Goal: Navigation & Orientation: Find specific page/section

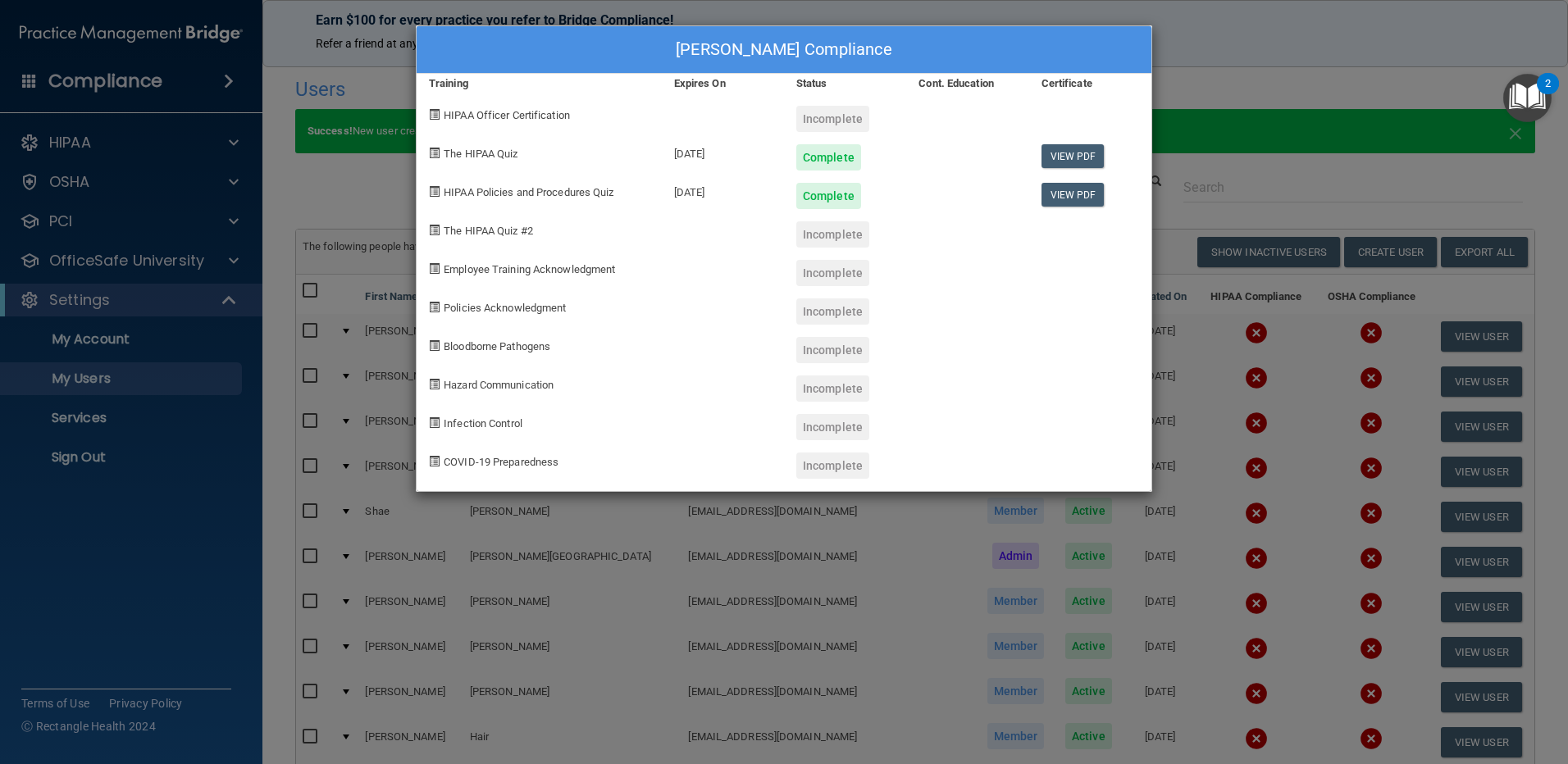
select select "20"
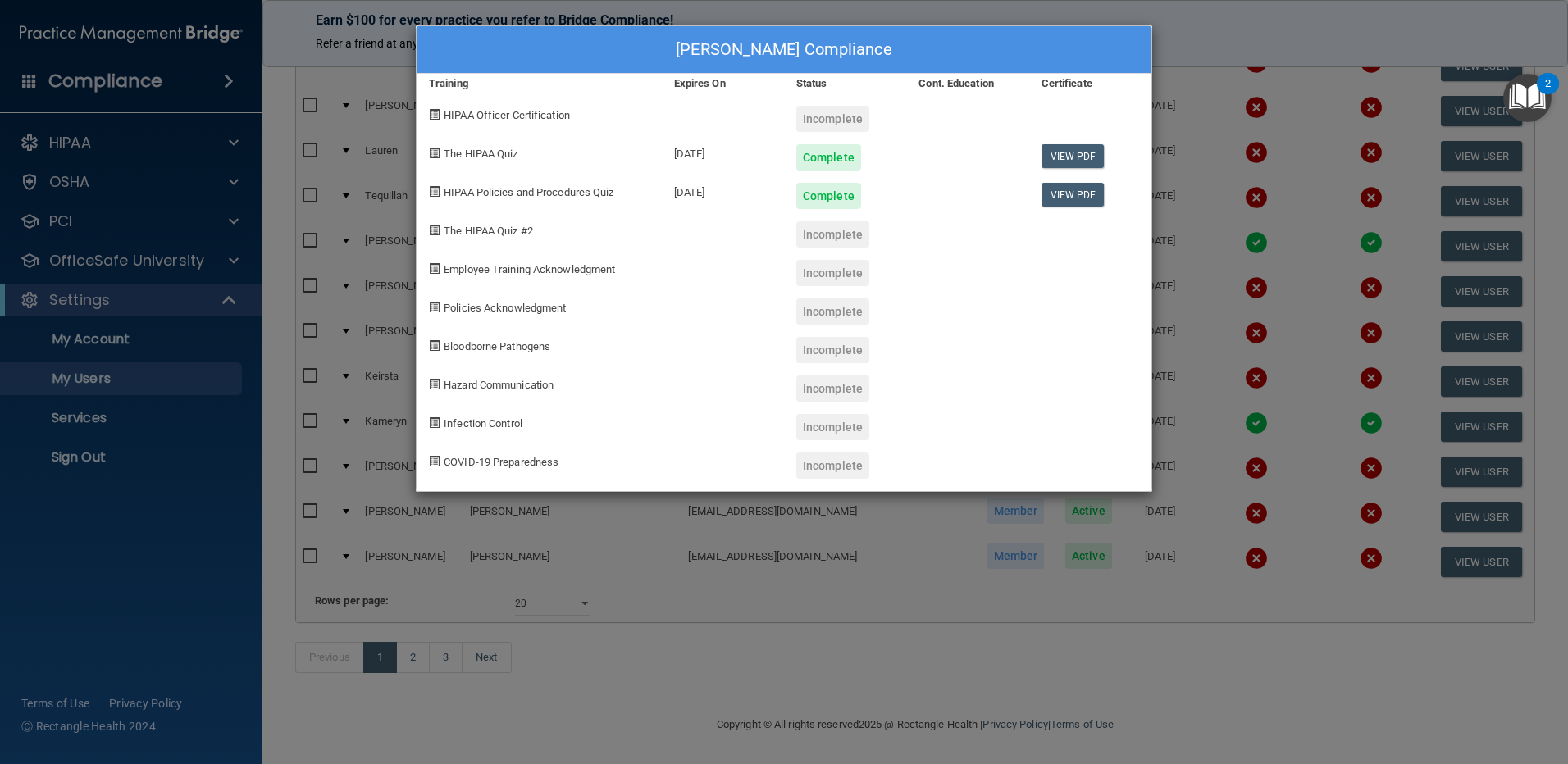
click at [218, 590] on div "[PERSON_NAME] Compliance Training Expires On Status Cont. Education Certificate…" at bounding box center [784, 382] width 1568 height 764
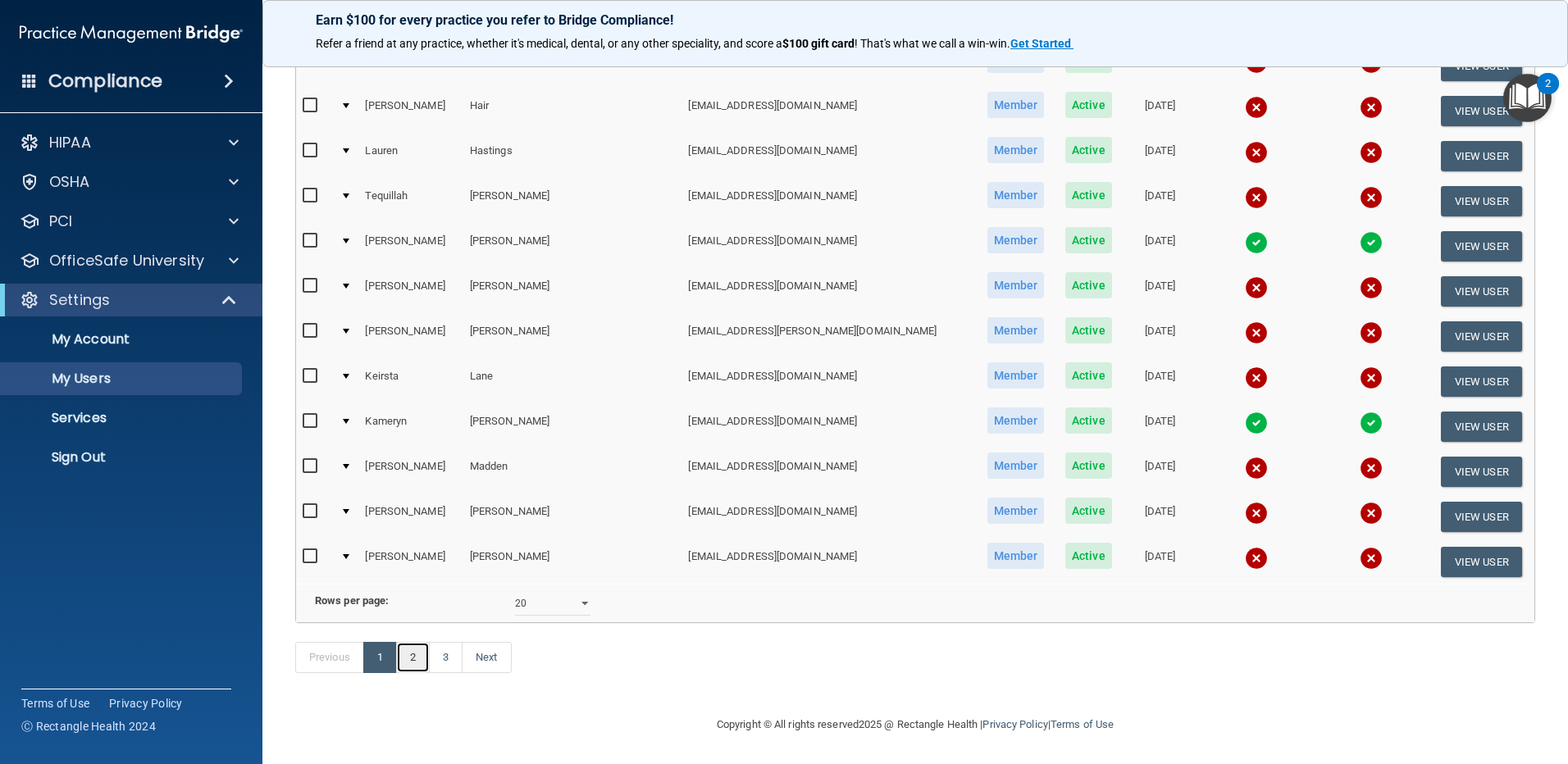
click at [413, 660] on link "2" at bounding box center [413, 657] width 34 height 31
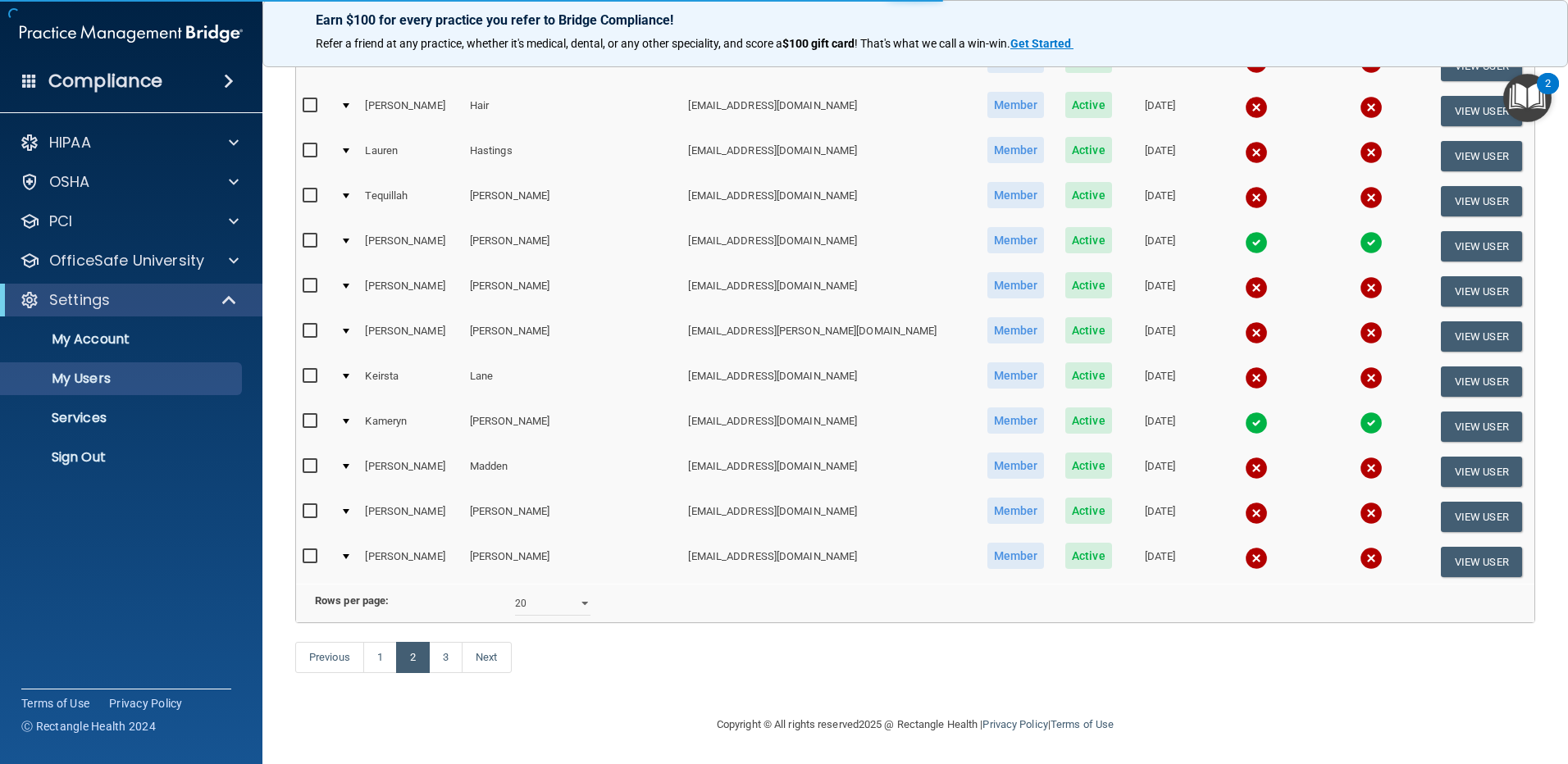
select select "20"
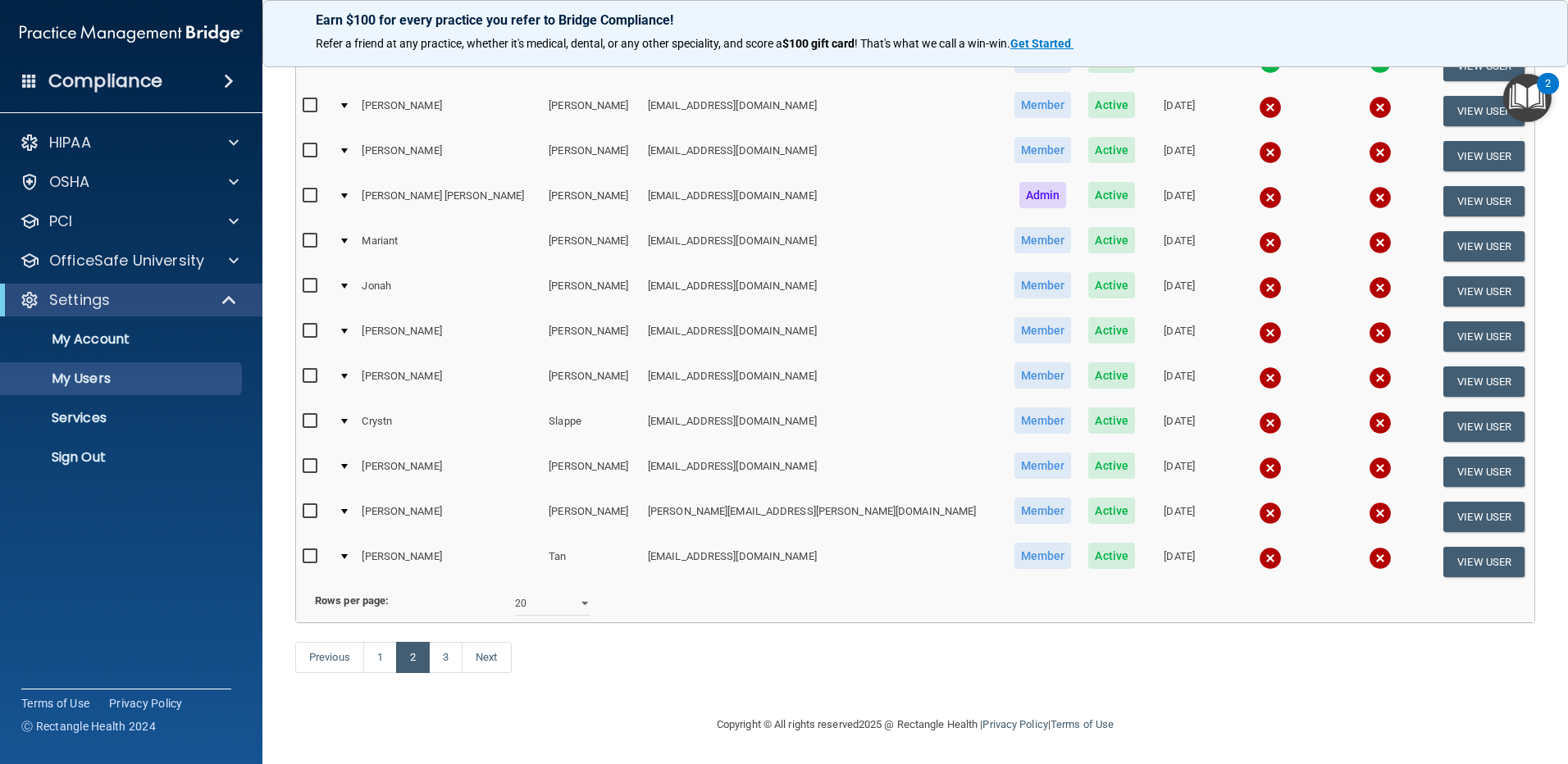
scroll to position [593, 0]
click at [446, 655] on link "3" at bounding box center [446, 657] width 34 height 31
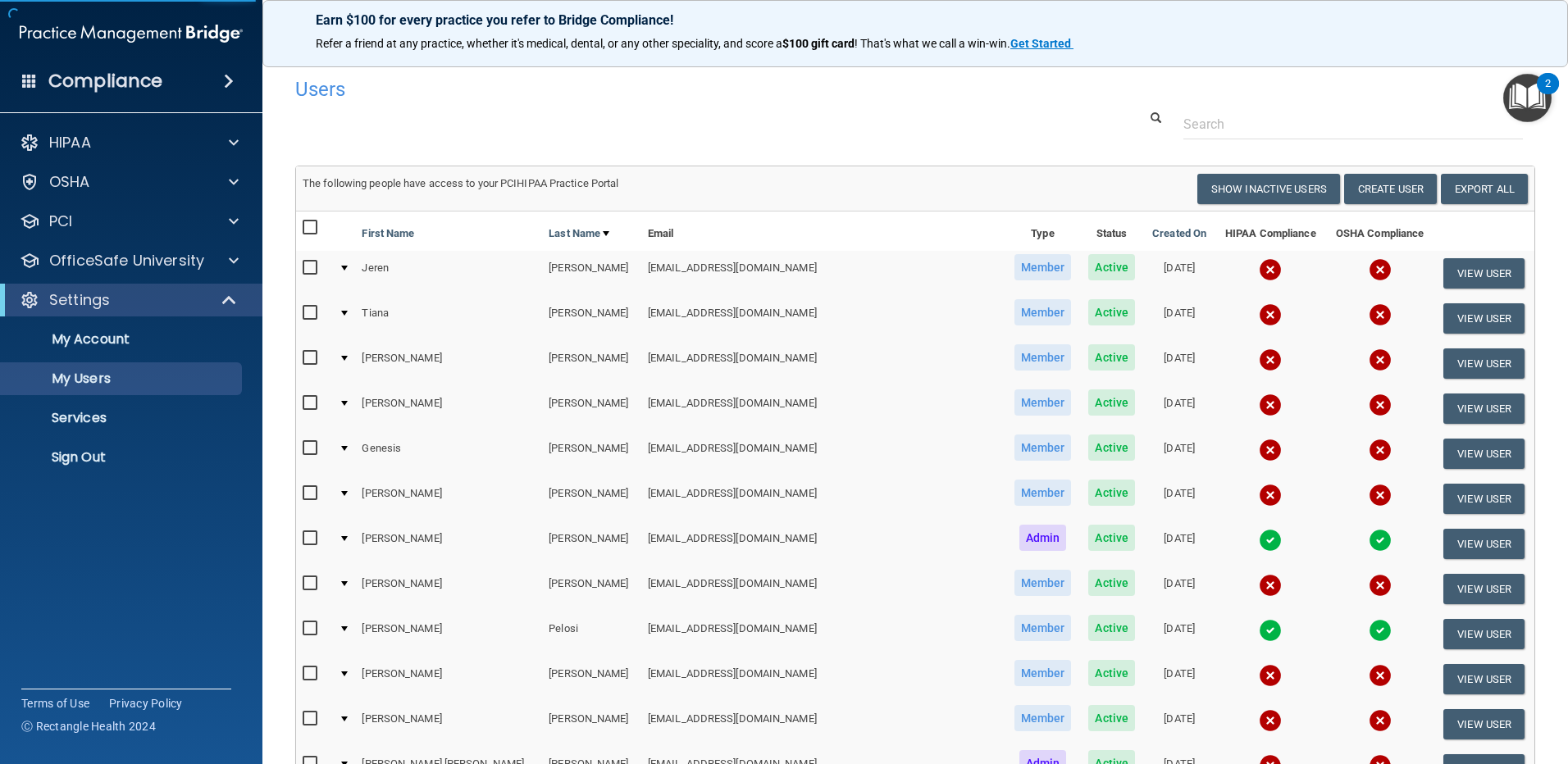
select select "20"
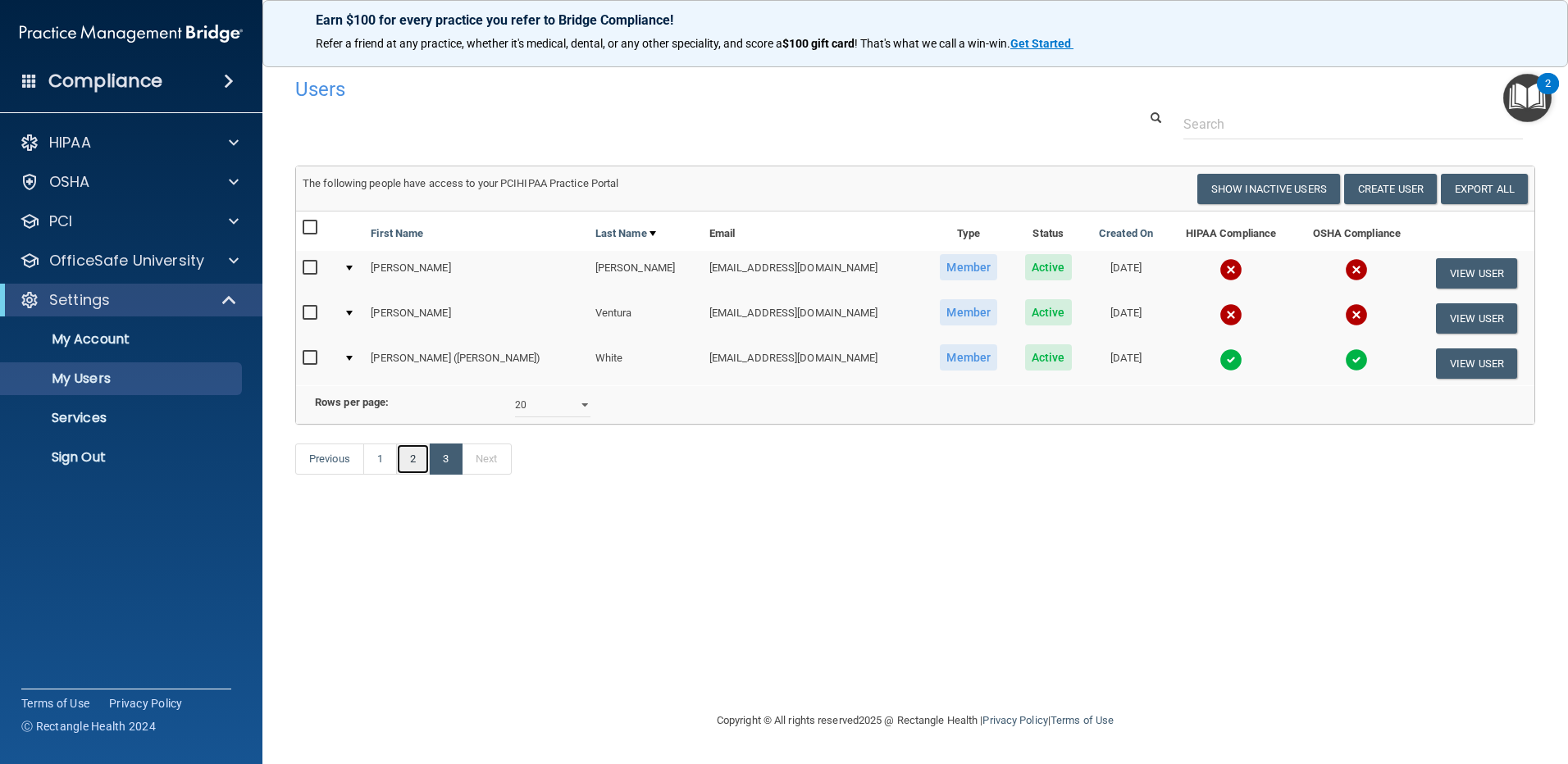
click at [414, 475] on link "2" at bounding box center [413, 459] width 34 height 31
select select "20"
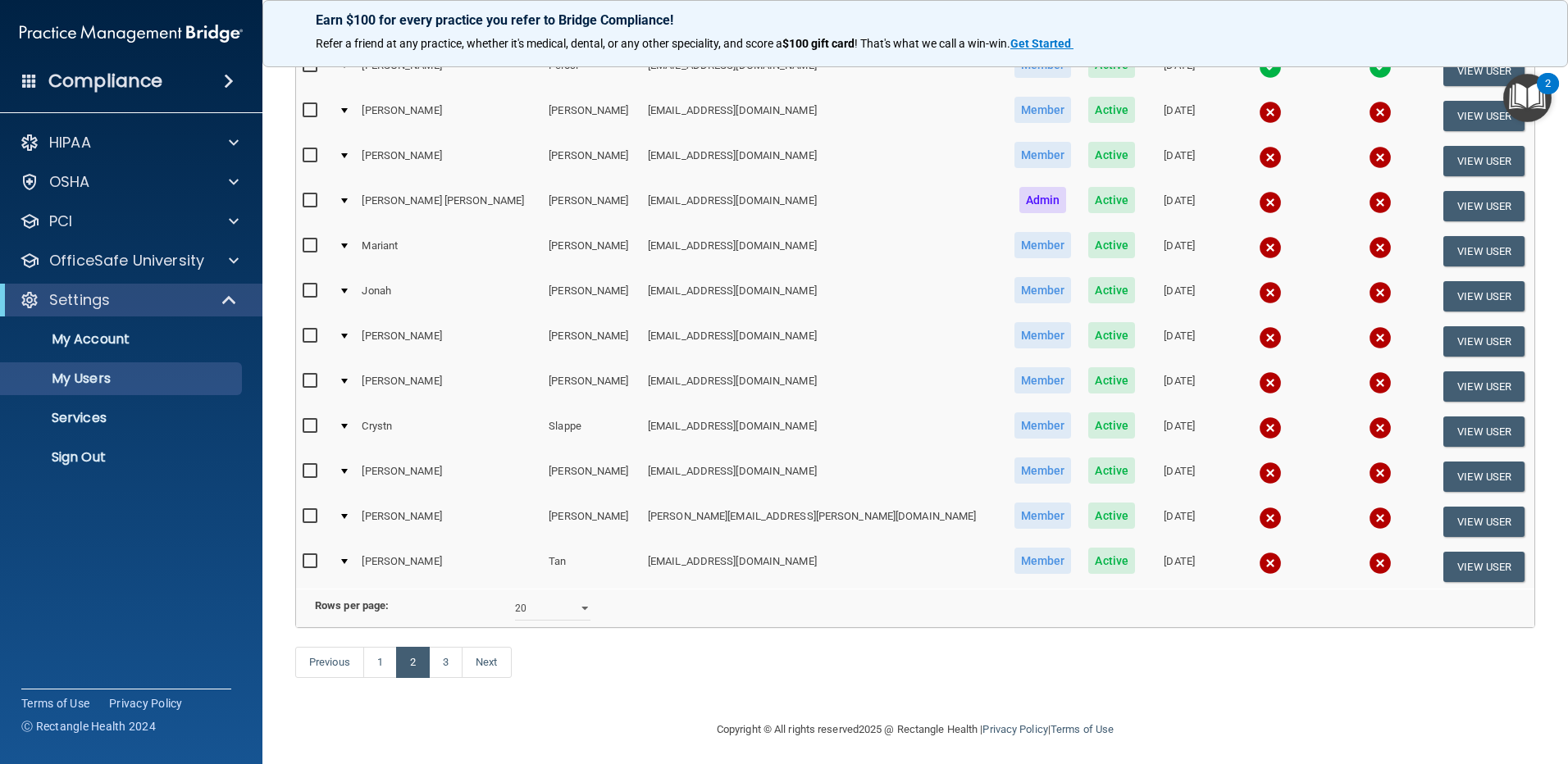
scroll to position [574, 0]
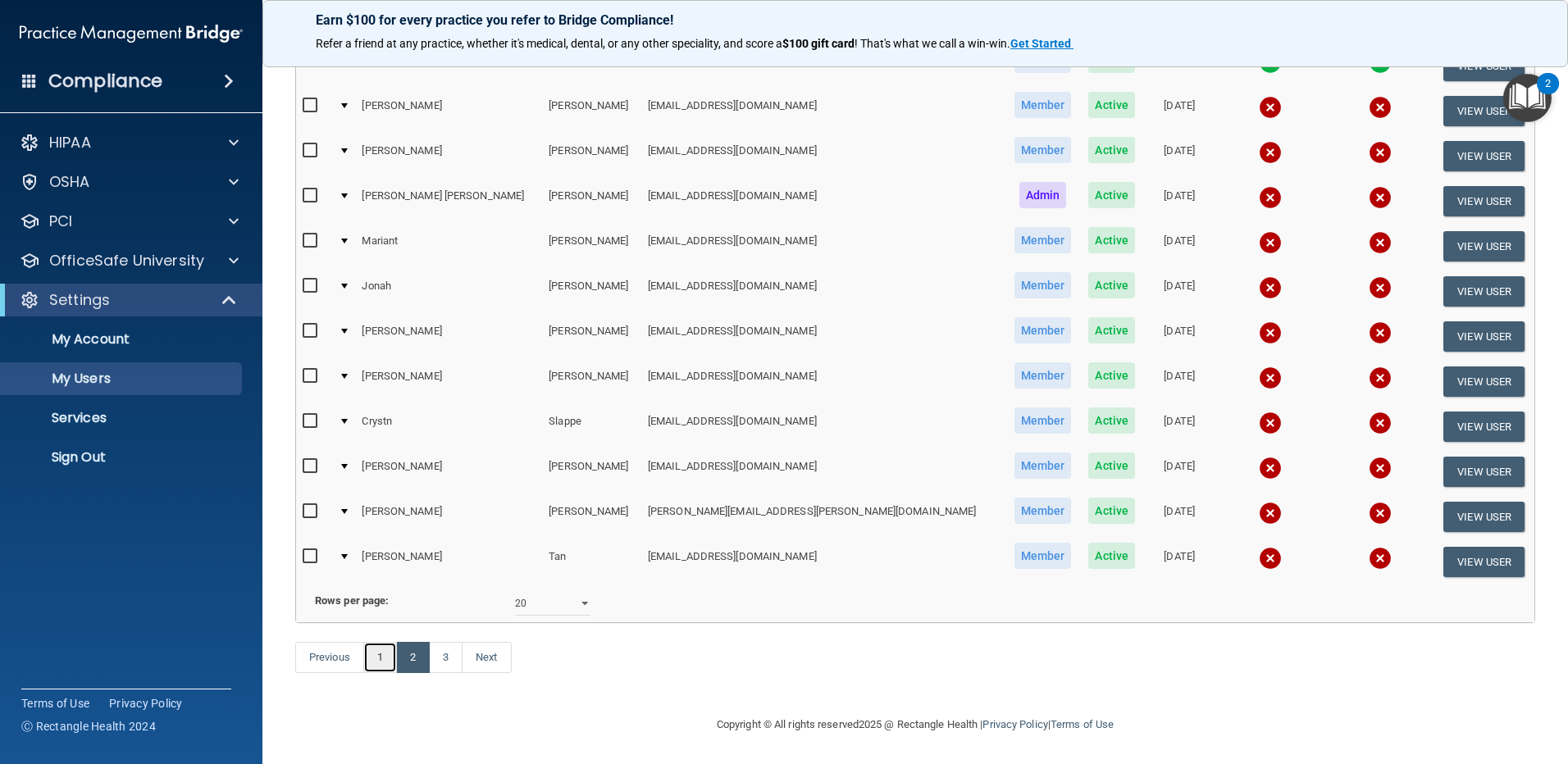
click at [380, 671] on link "1" at bounding box center [381, 657] width 34 height 31
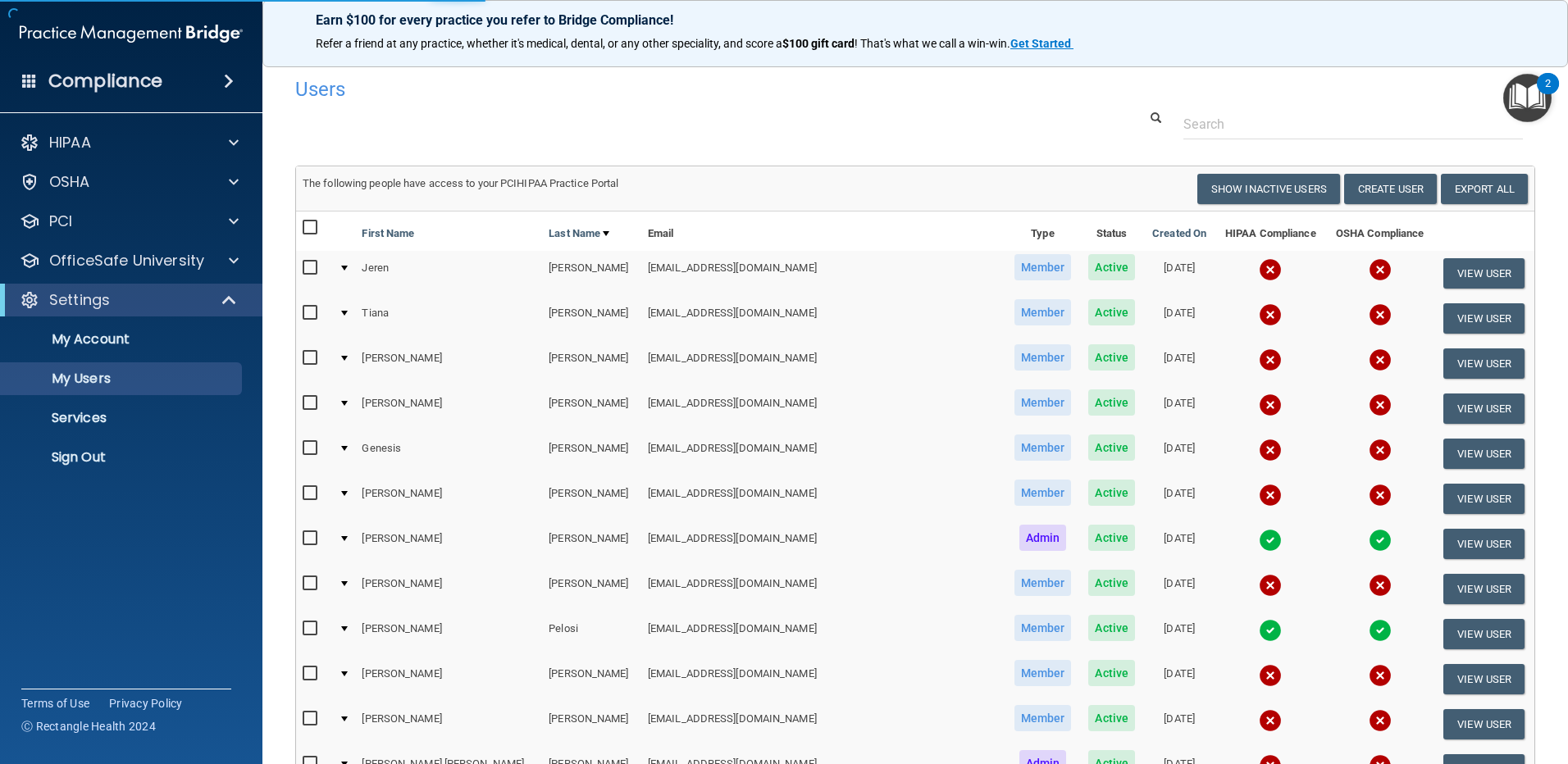
select select "20"
